Goal: Register for event/course

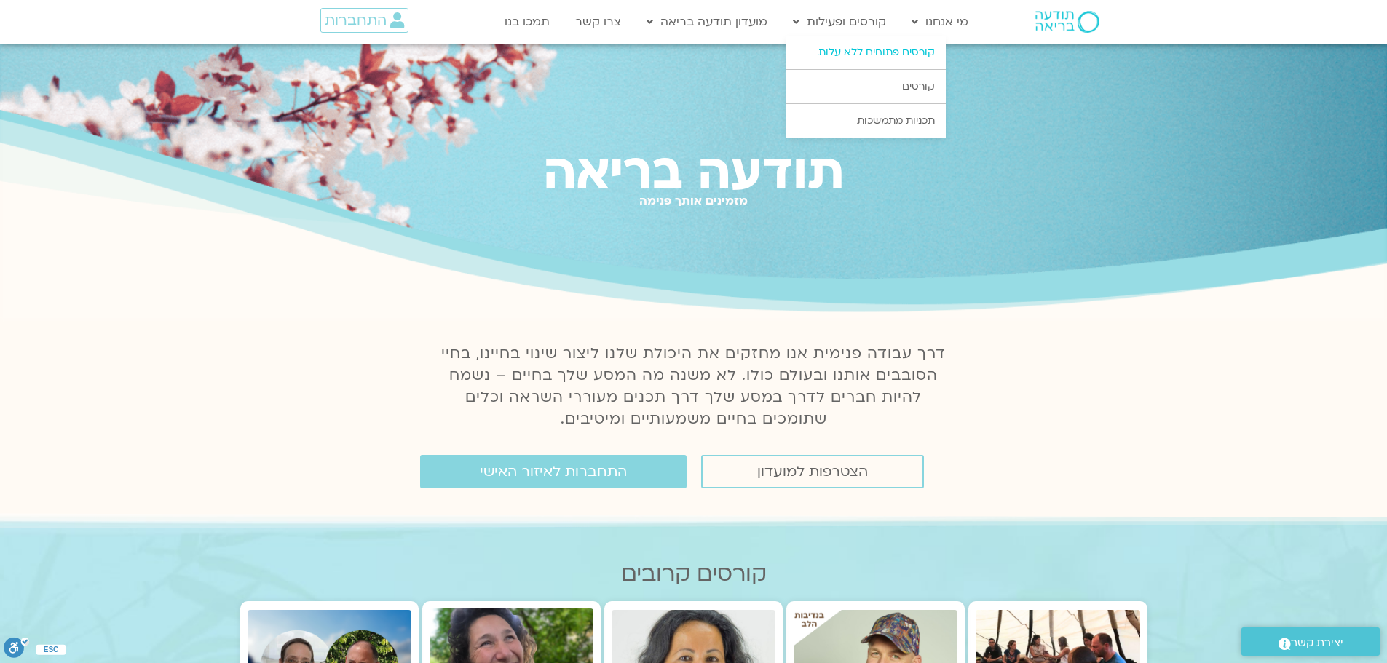
click at [858, 51] on link "קורסים פתוחים ללא עלות" at bounding box center [866, 52] width 160 height 33
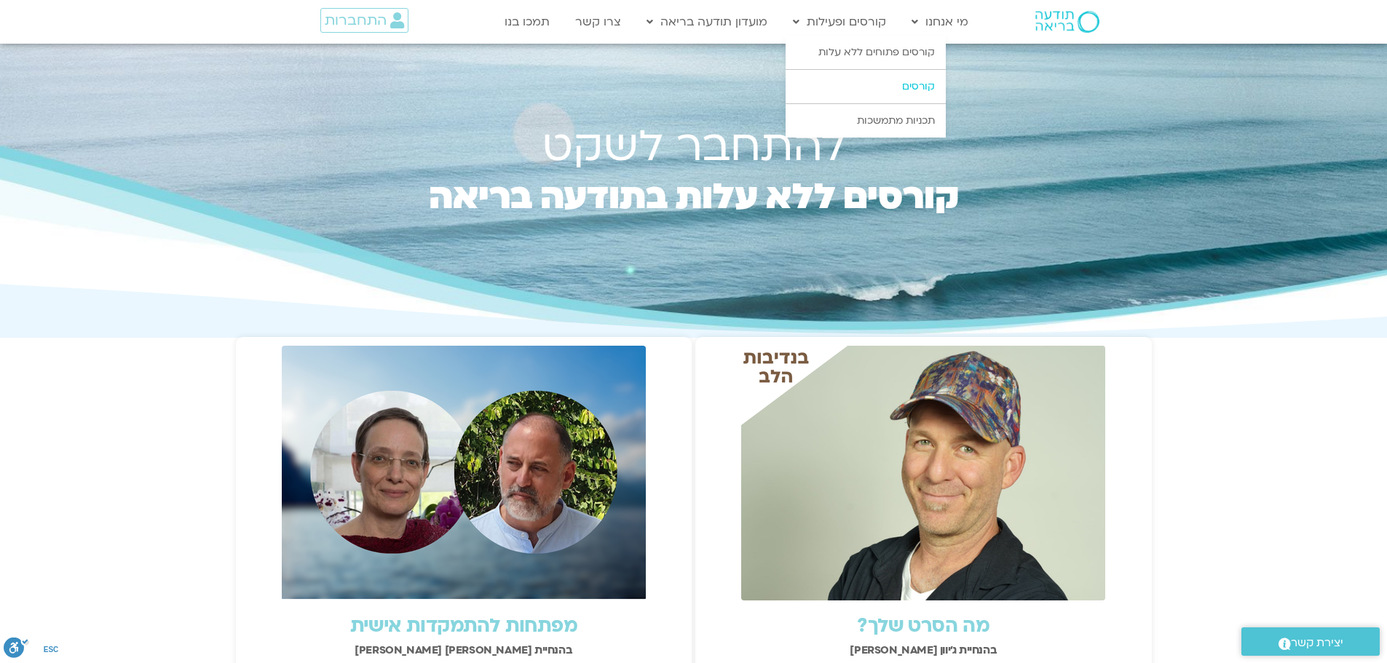
click at [922, 83] on link "קורסים" at bounding box center [866, 86] width 160 height 33
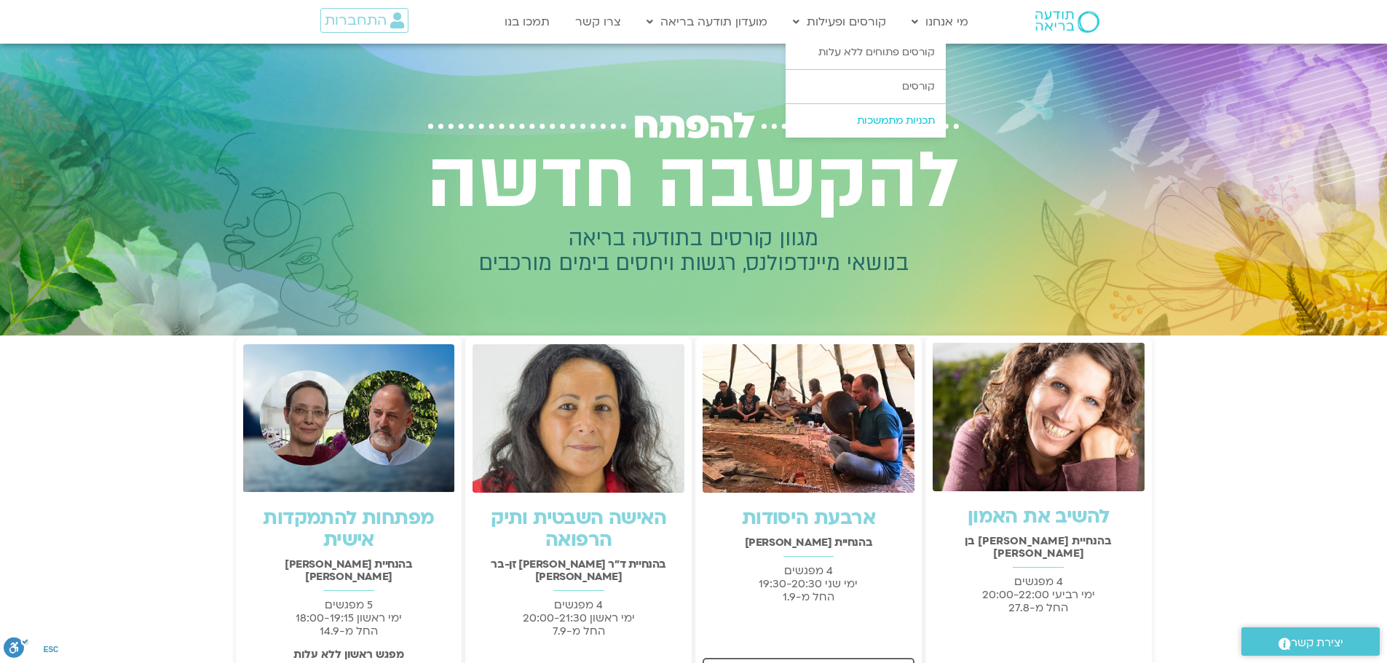
click at [895, 117] on link "תכניות מתמשכות" at bounding box center [866, 120] width 160 height 33
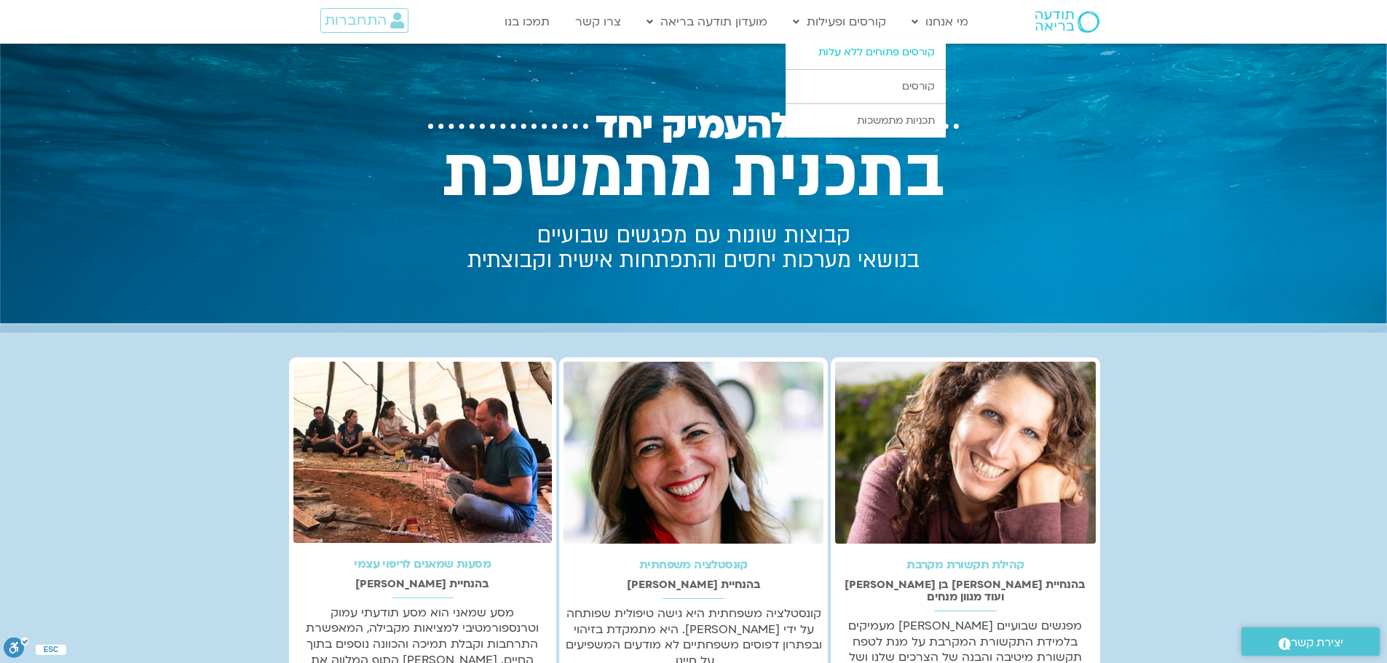
click at [888, 46] on link "קורסים פתוחים ללא עלות" at bounding box center [866, 52] width 160 height 33
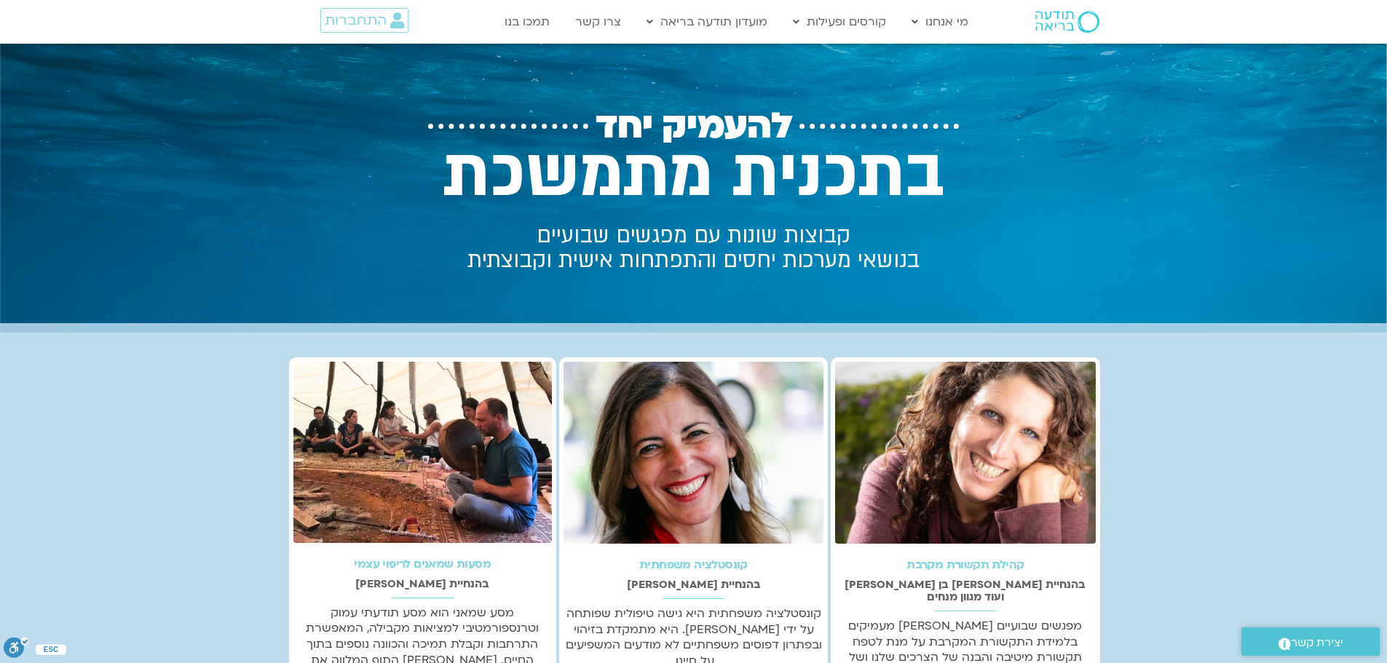
scroll to position [73, 0]
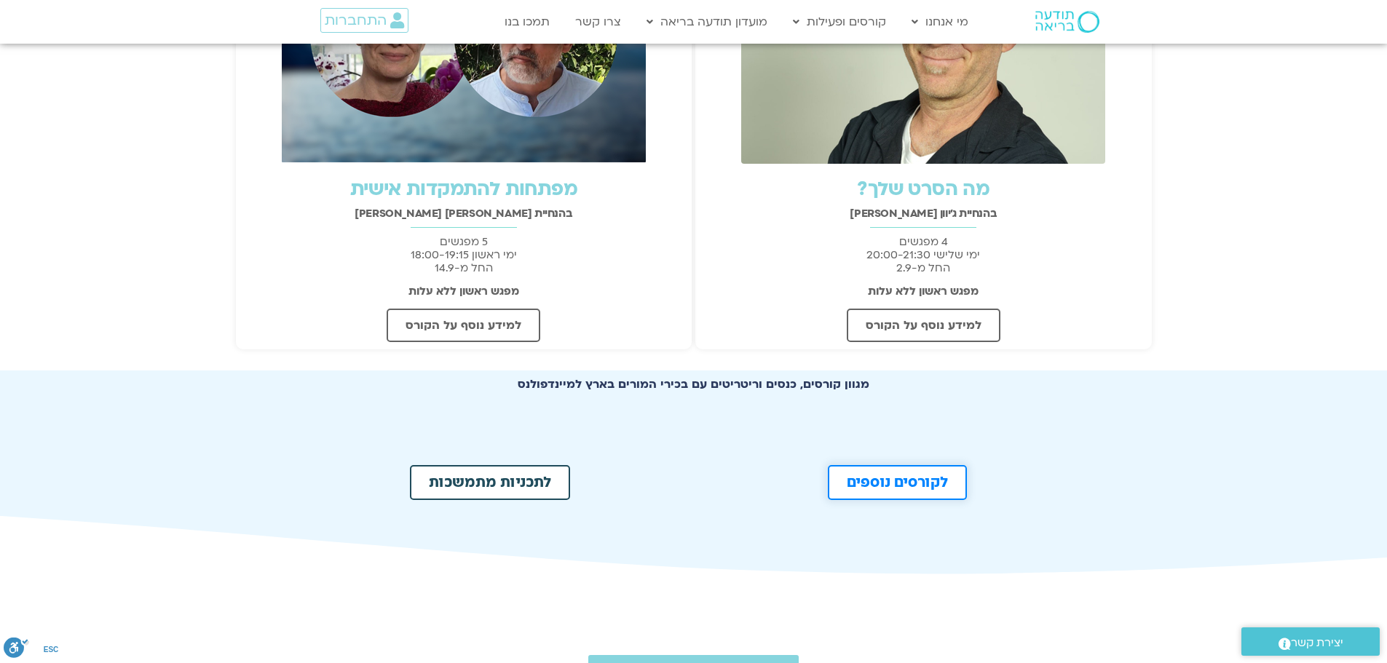
click at [933, 484] on span "לקורסים נוספים" at bounding box center [897, 483] width 101 height 15
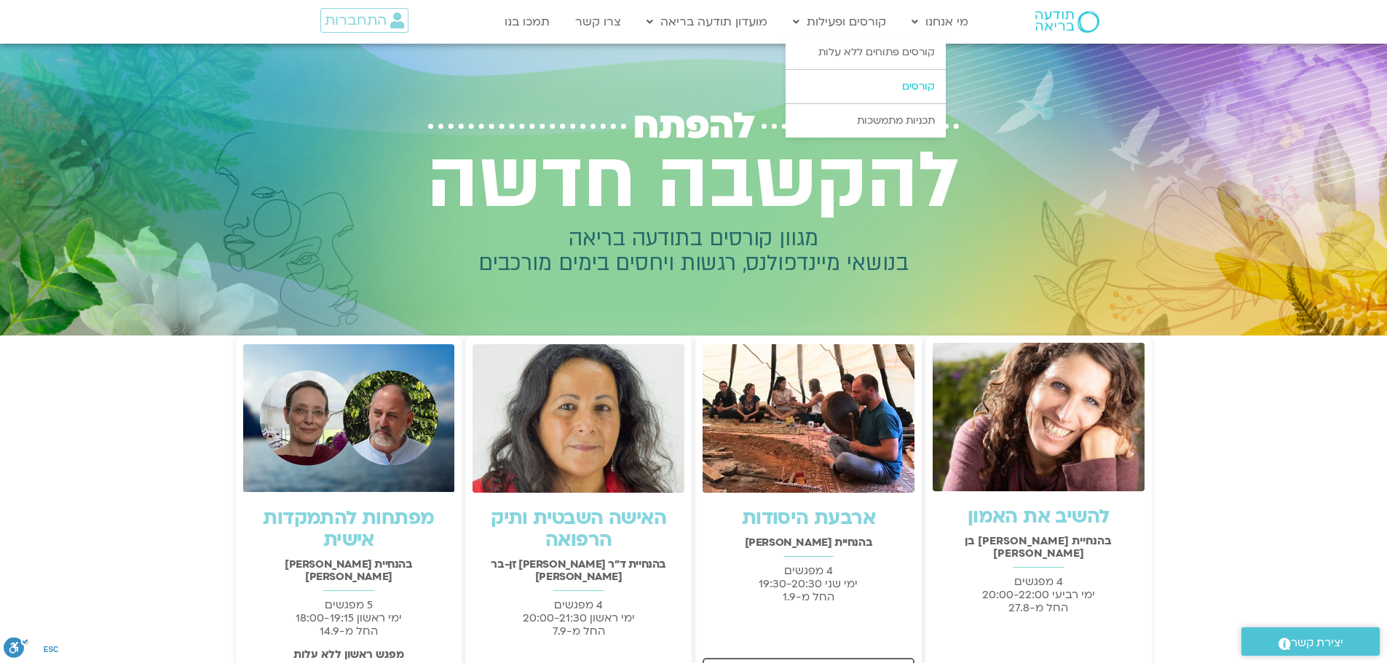
click at [919, 90] on link "קורסים" at bounding box center [866, 86] width 160 height 33
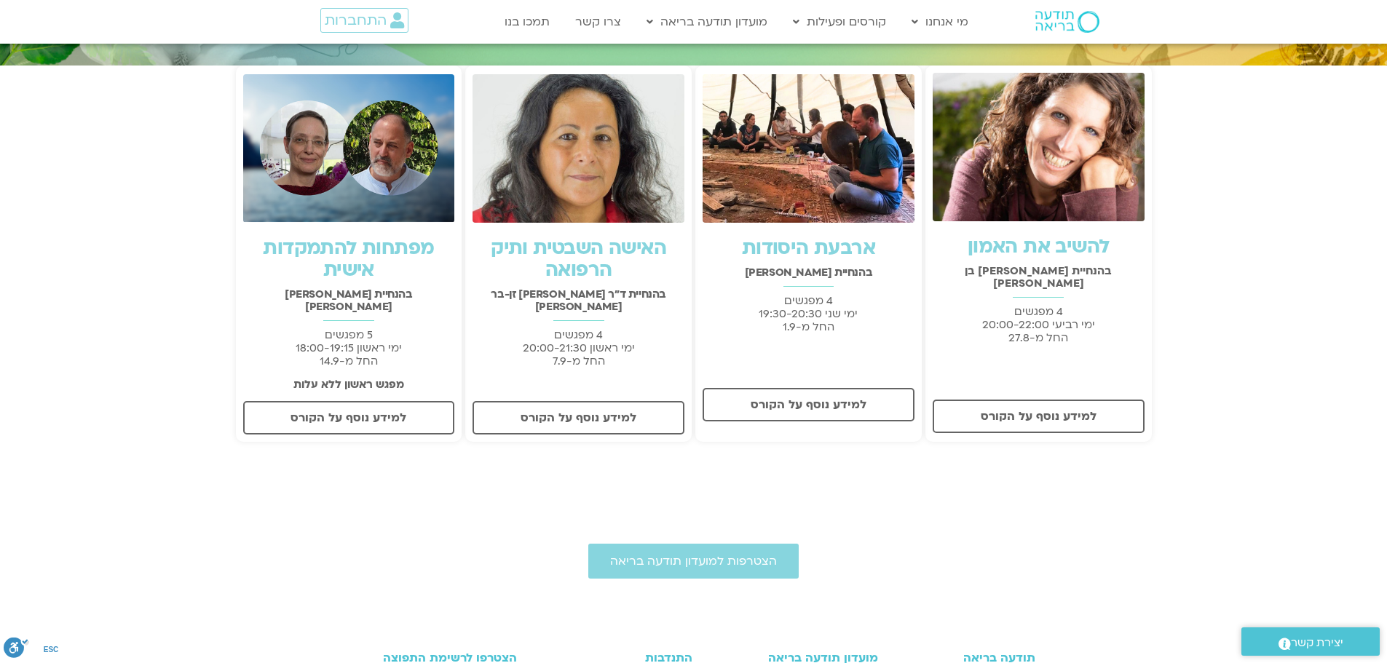
scroll to position [291, 0]
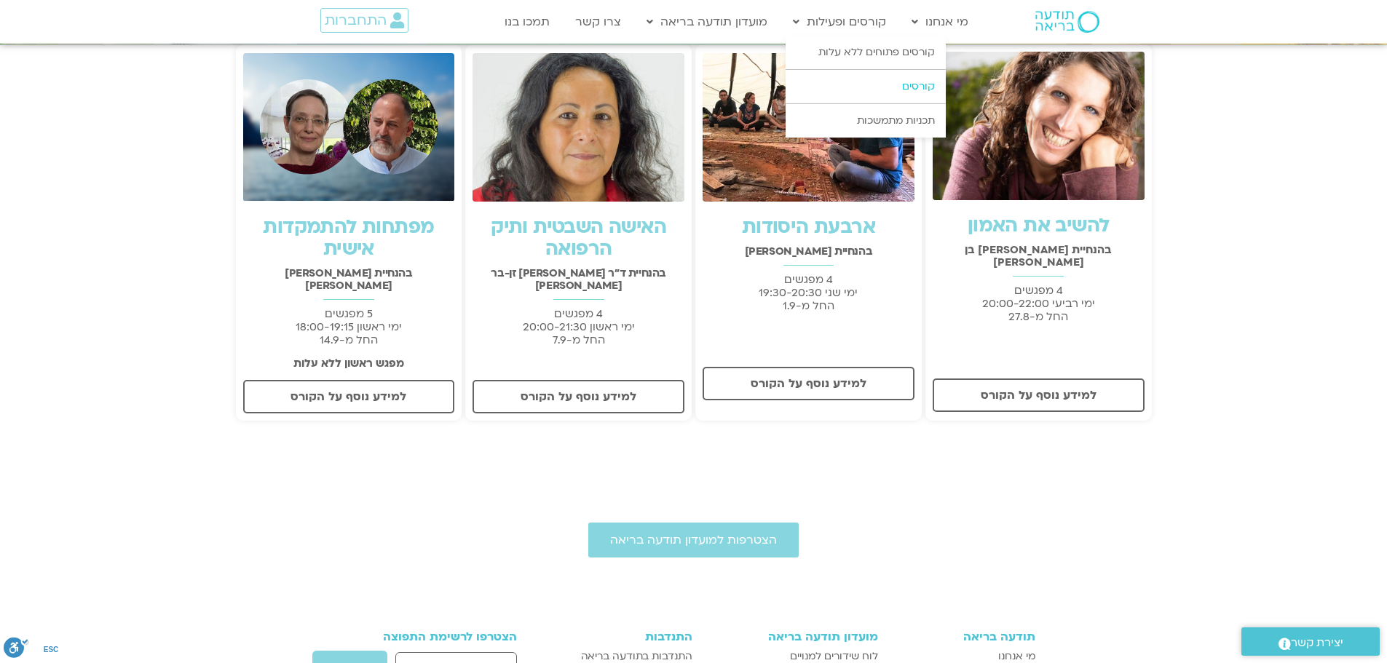
click at [918, 82] on link "קורסים" at bounding box center [866, 86] width 160 height 33
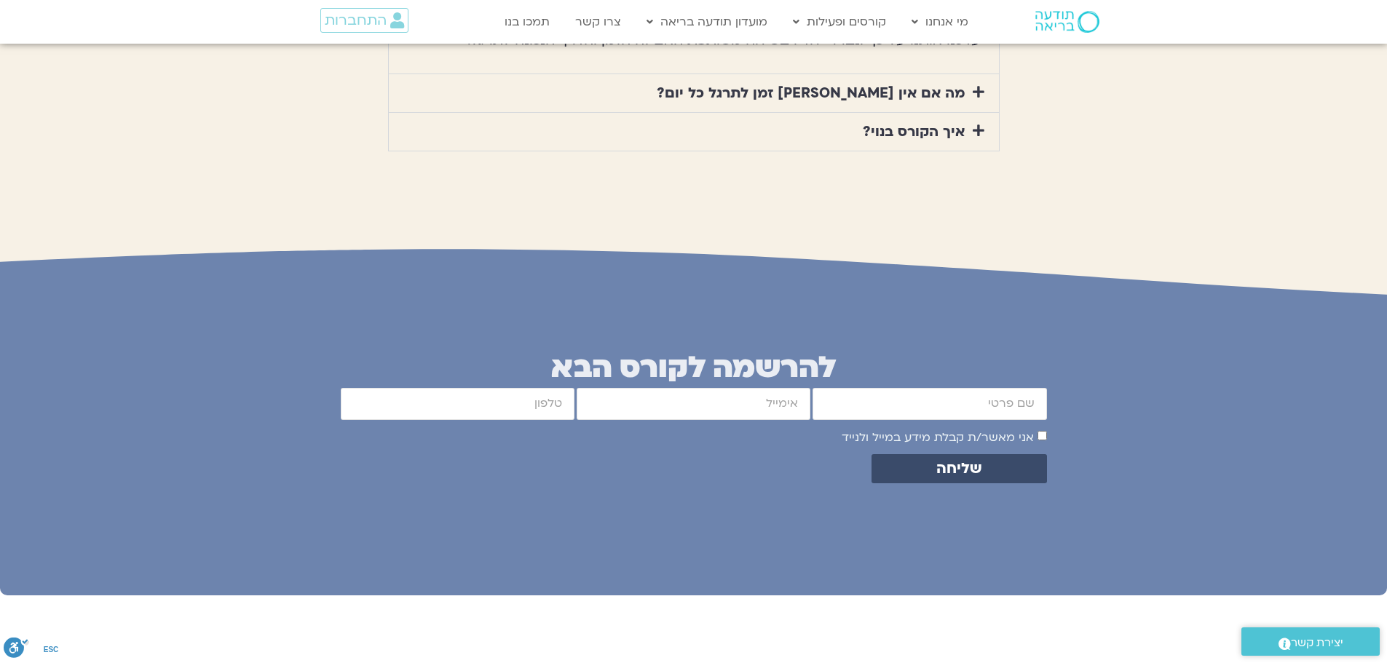
scroll to position [5534, 0]
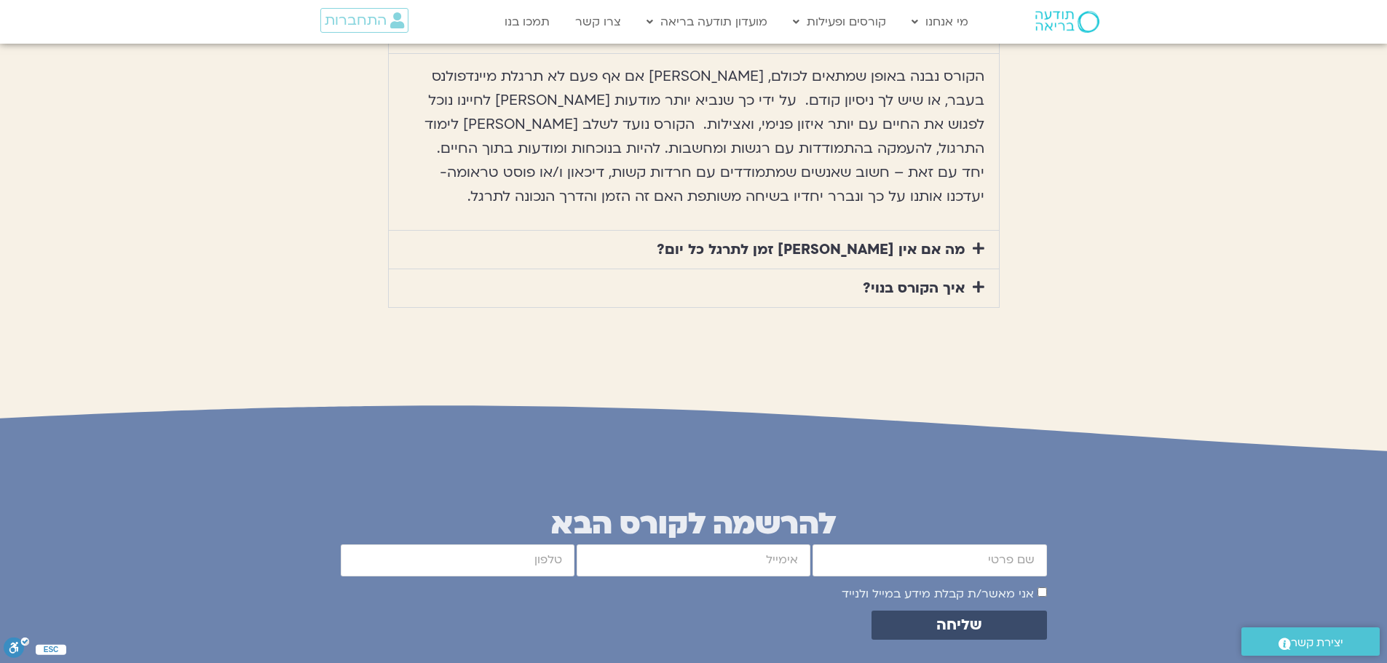
click at [978, 280] on icon at bounding box center [979, 286] width 12 height 13
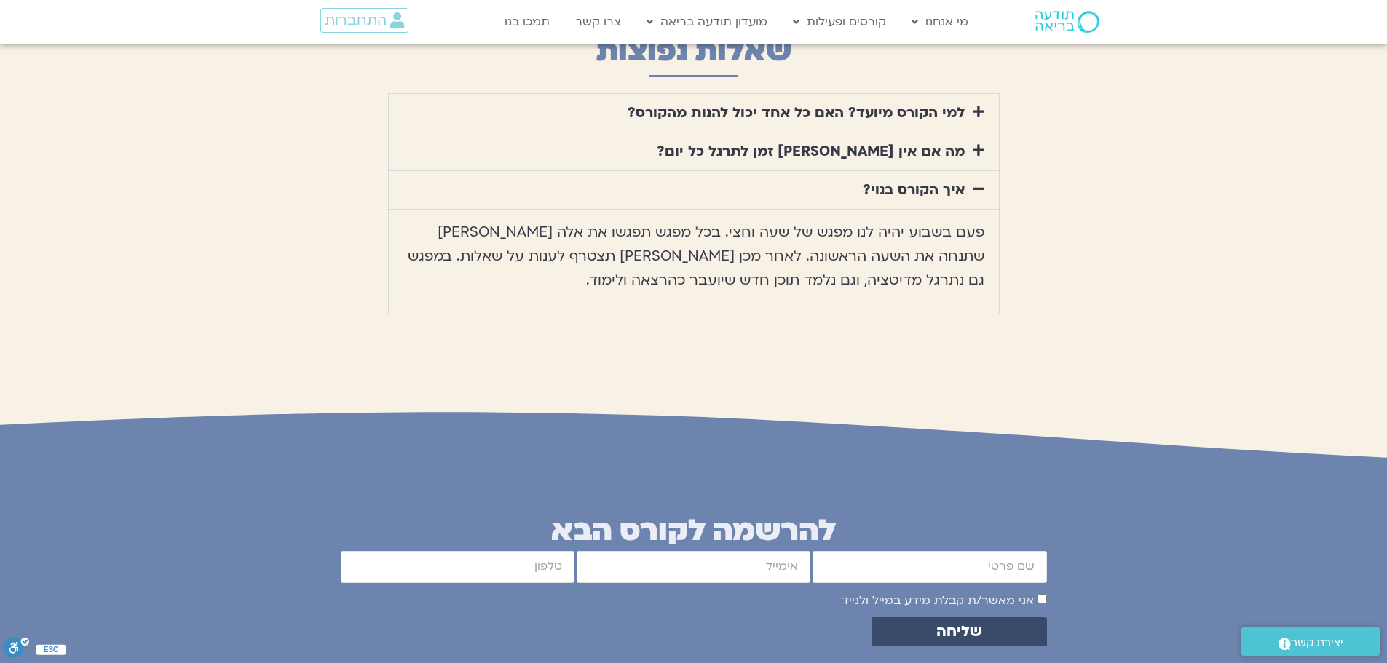
scroll to position [5360, 0]
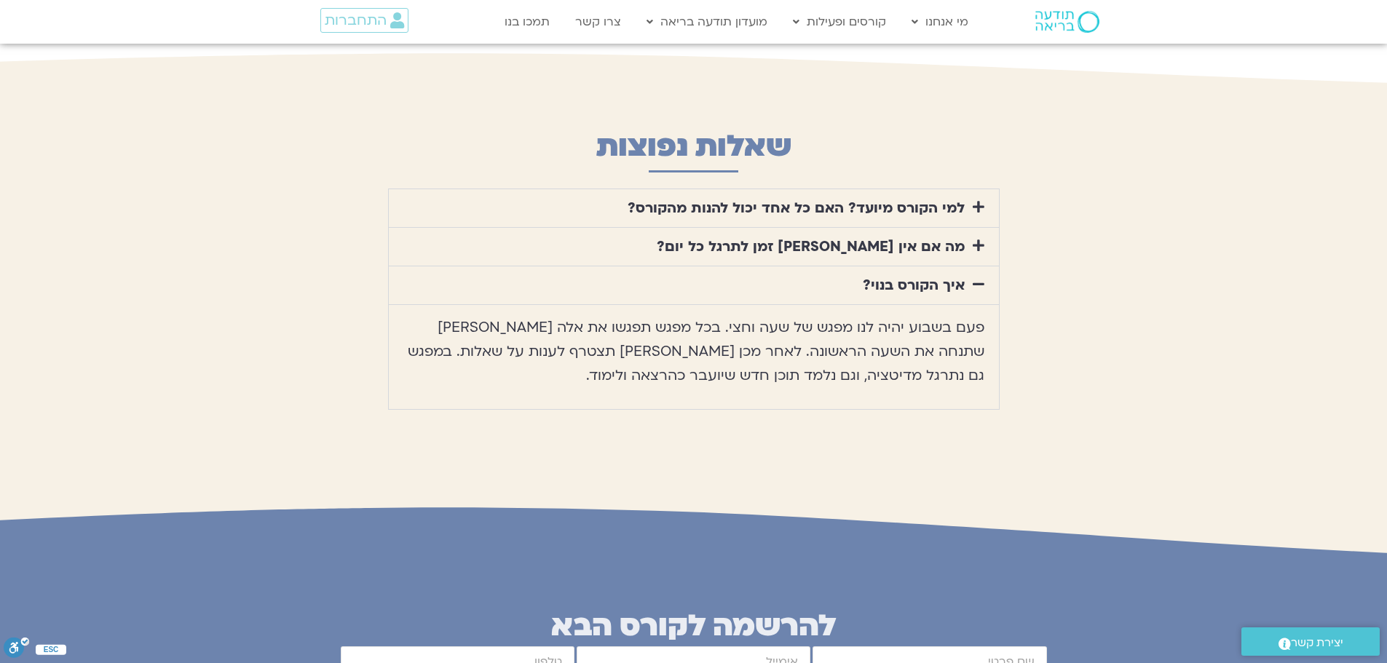
click at [974, 239] on icon at bounding box center [979, 245] width 12 height 13
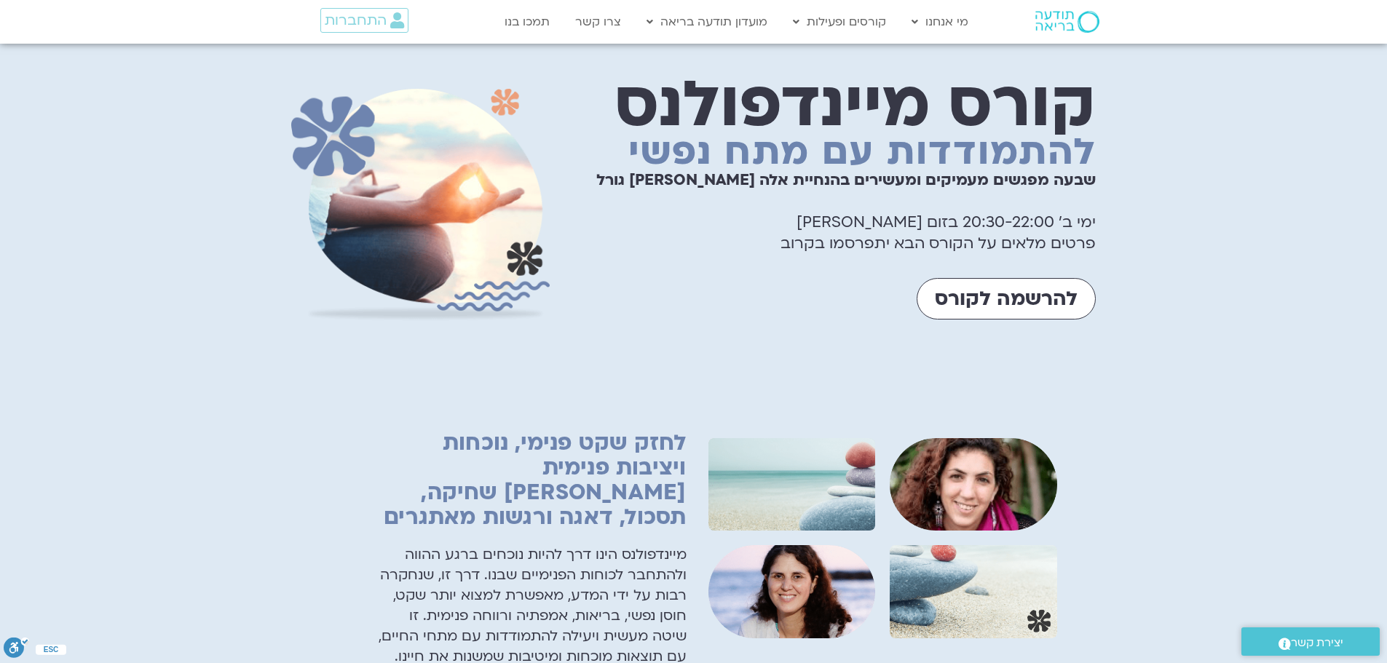
scroll to position [0, 0]
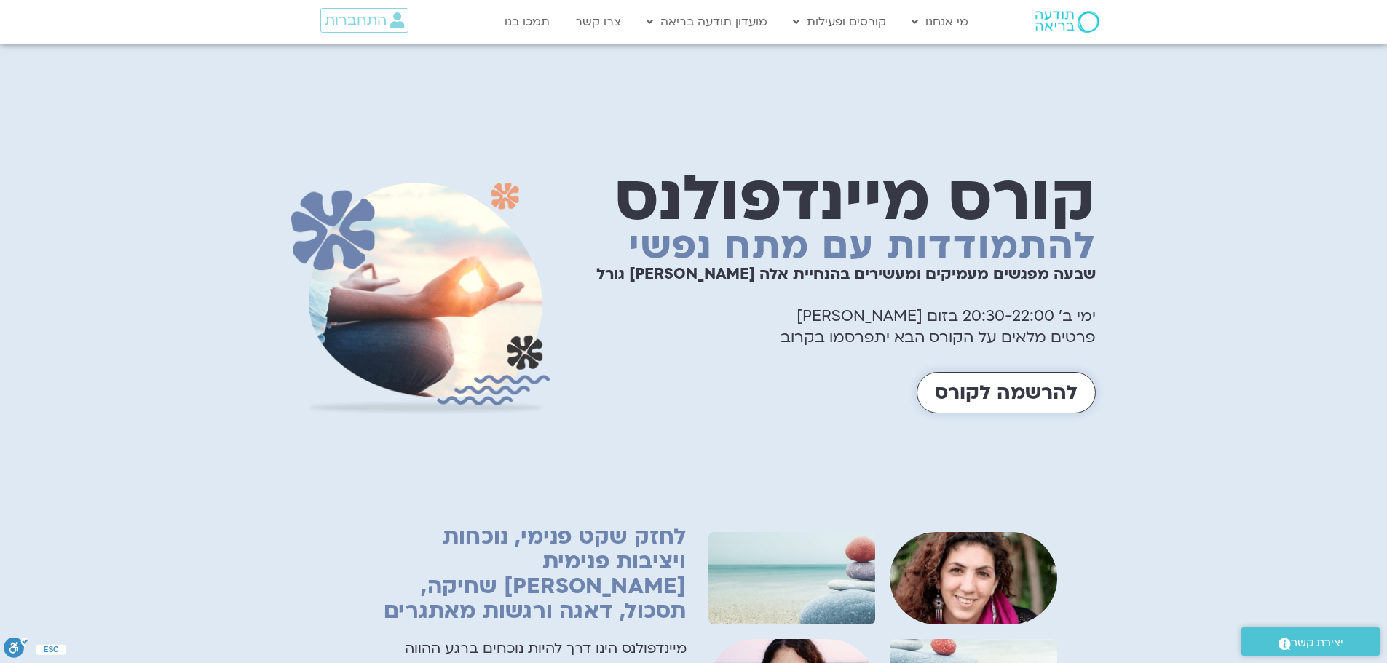
click at [985, 395] on span "להרשמה לקורס" at bounding box center [1006, 393] width 143 height 23
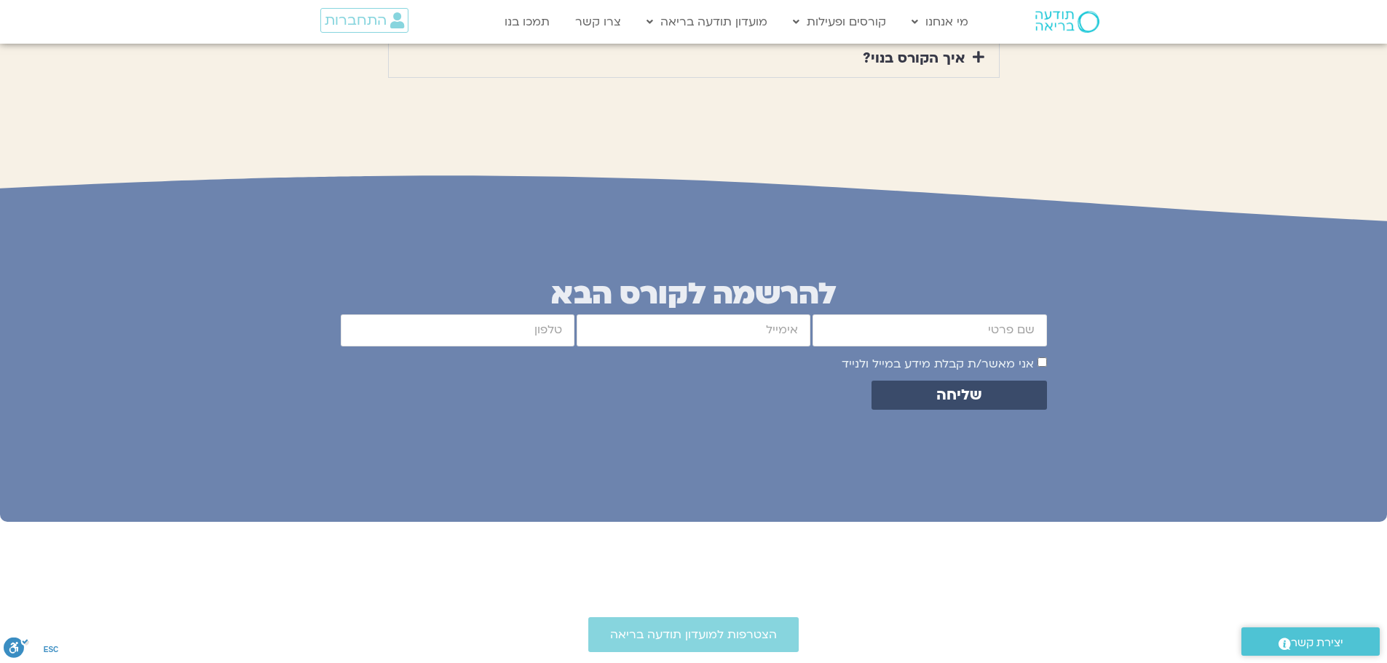
scroll to position [5748, 0]
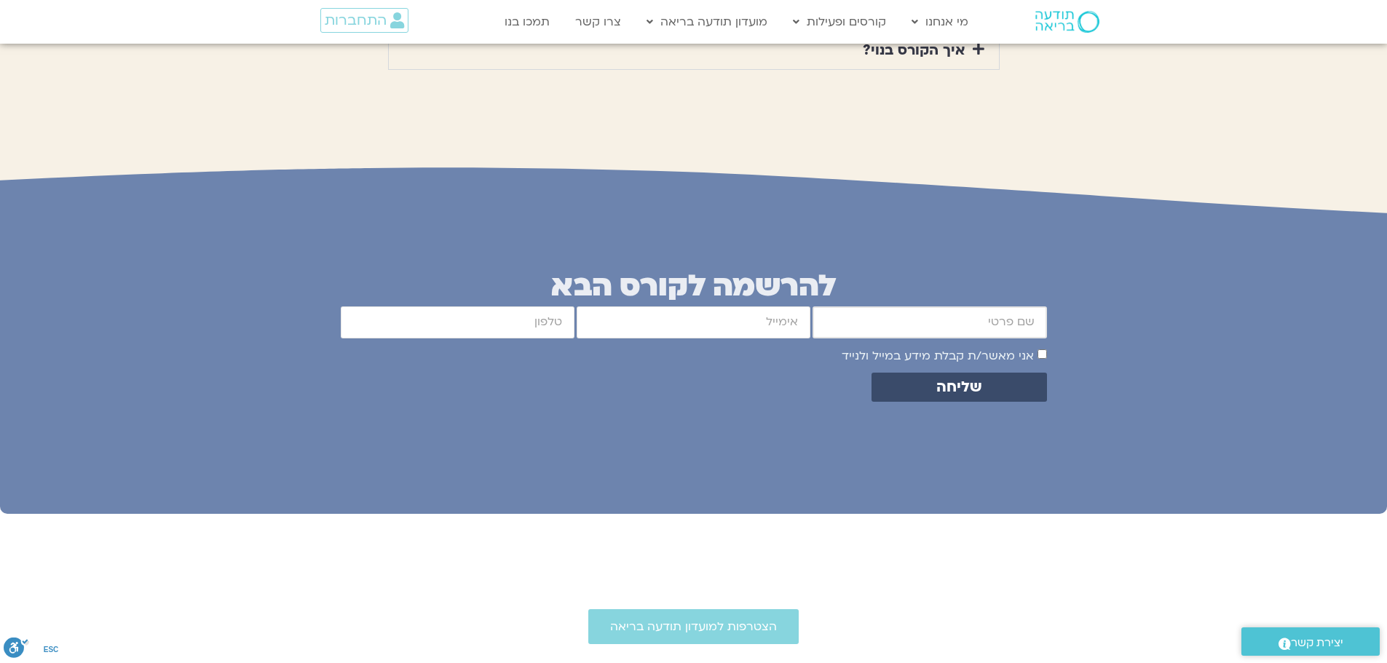
click at [1025, 307] on input "firstname" at bounding box center [930, 322] width 234 height 31
type input "זיו צפריר"
type input "zivzaf95@gmail.com"
type input "0523784554"
click at [991, 379] on span "שליחה" at bounding box center [959, 387] width 140 height 17
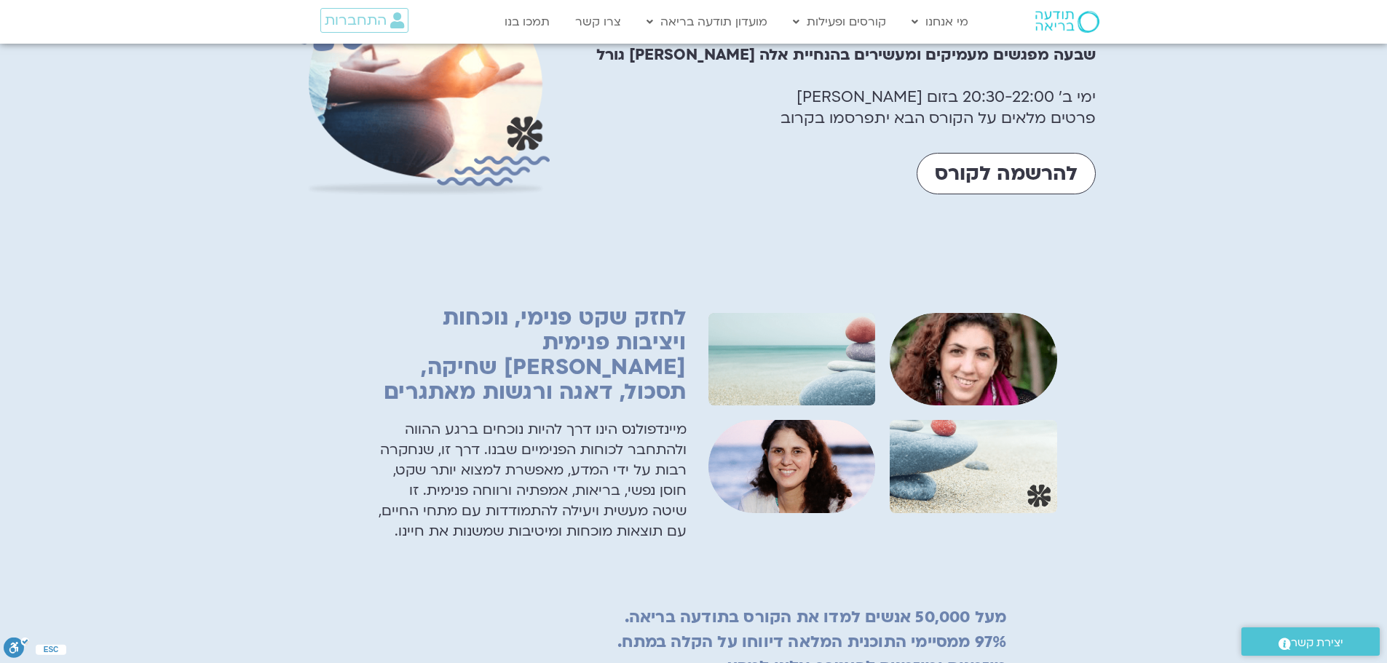
scroll to position [0, 0]
